Goal: Transaction & Acquisition: Obtain resource

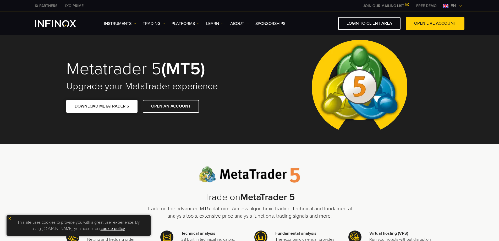
click at [106, 105] on link "DOWNLOAD METATRADER 5" at bounding box center [101, 106] width 71 height 13
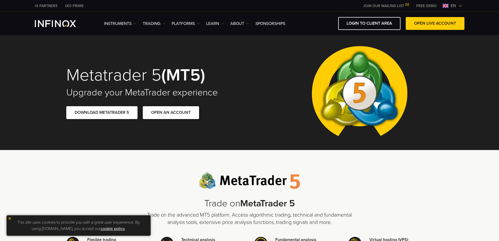
click at [165, 109] on link "OPEN AN ACCOUNT" at bounding box center [171, 112] width 56 height 13
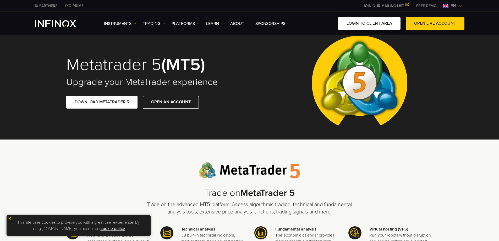
click at [374, 25] on link "LOGIN TO CLIENT AREA" at bounding box center [369, 23] width 62 height 13
